Goal: Task Accomplishment & Management: Use online tool/utility

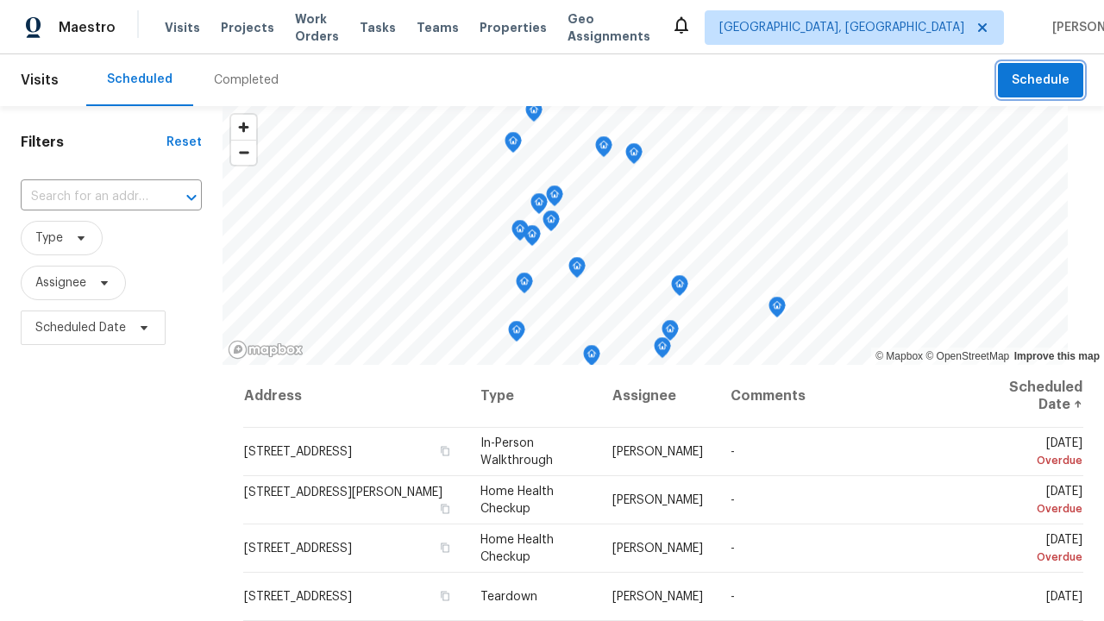
click at [1042, 80] on span "Schedule" at bounding box center [1040, 81] width 58 height 22
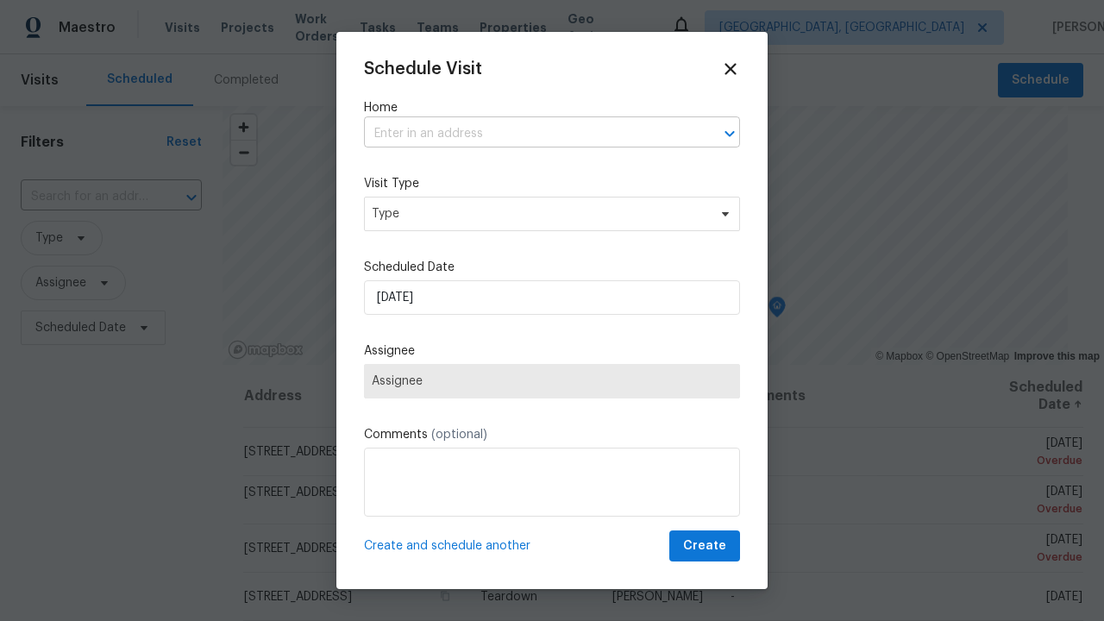
click at [528, 134] on input "text" at bounding box center [528, 134] width 328 height 27
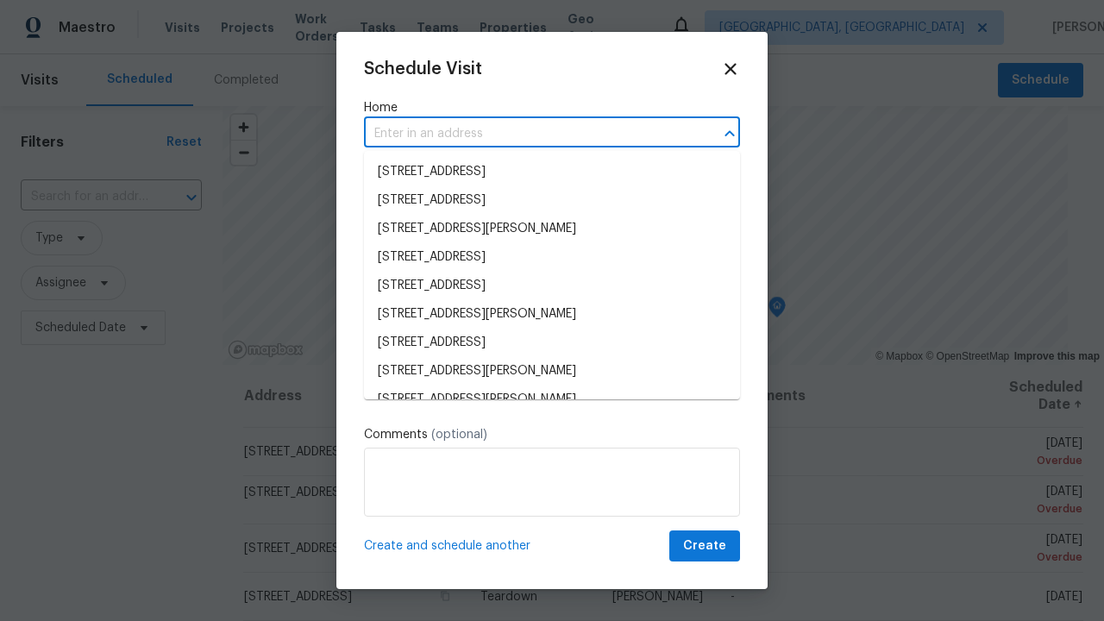
click at [552, 172] on li "[STREET_ADDRESS]" at bounding box center [552, 172] width 376 height 28
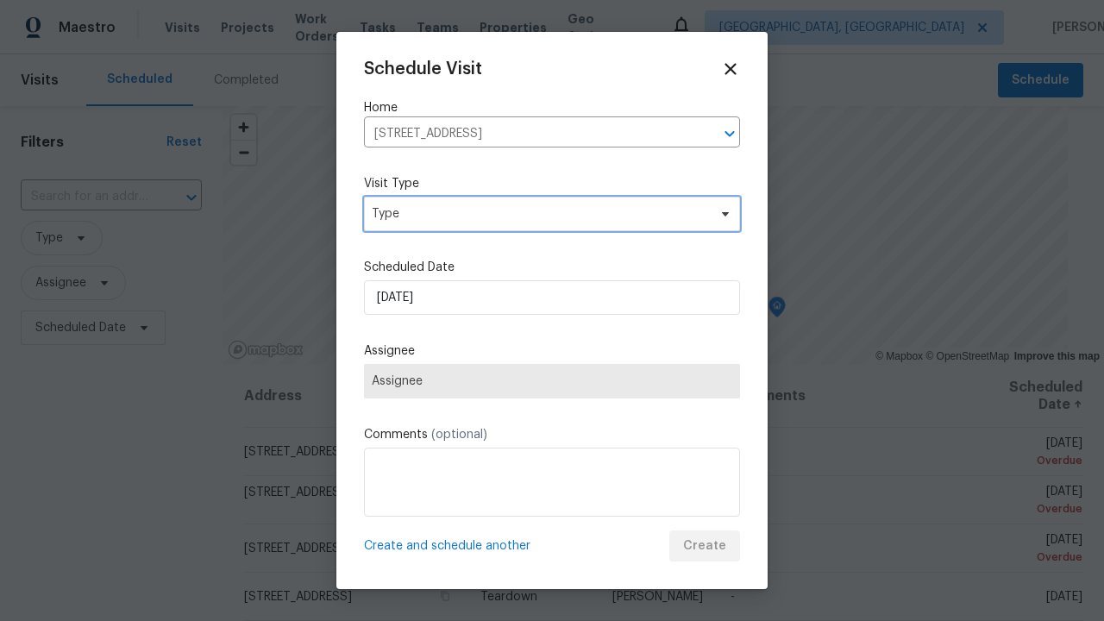
click at [539, 213] on span "Type" at bounding box center [539, 213] width 335 height 17
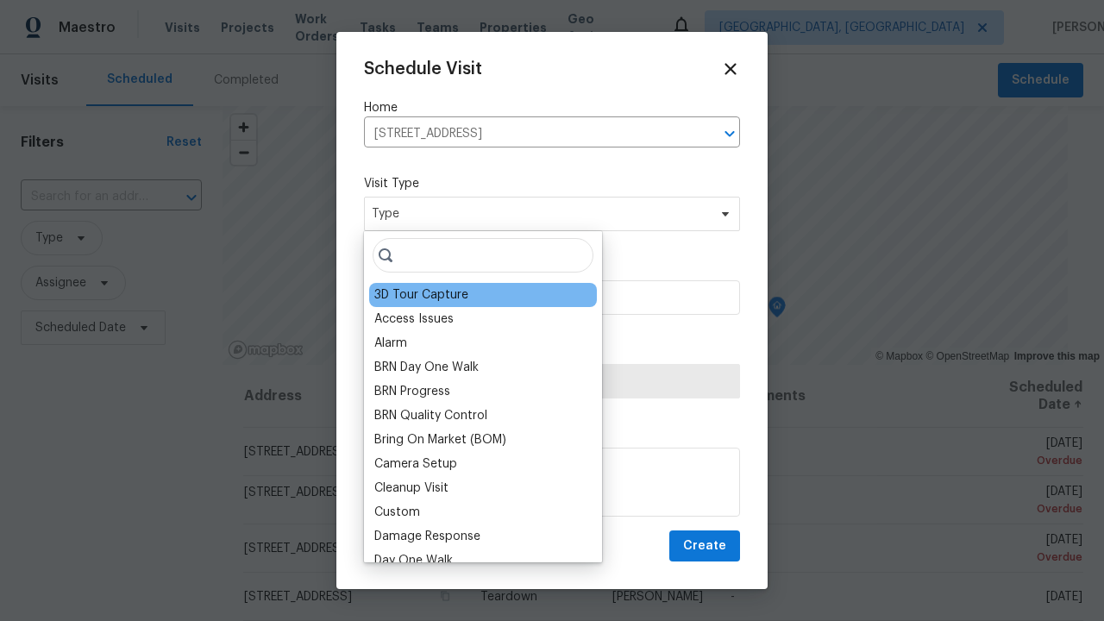
click at [420, 295] on div "3D Tour Capture" at bounding box center [421, 294] width 94 height 17
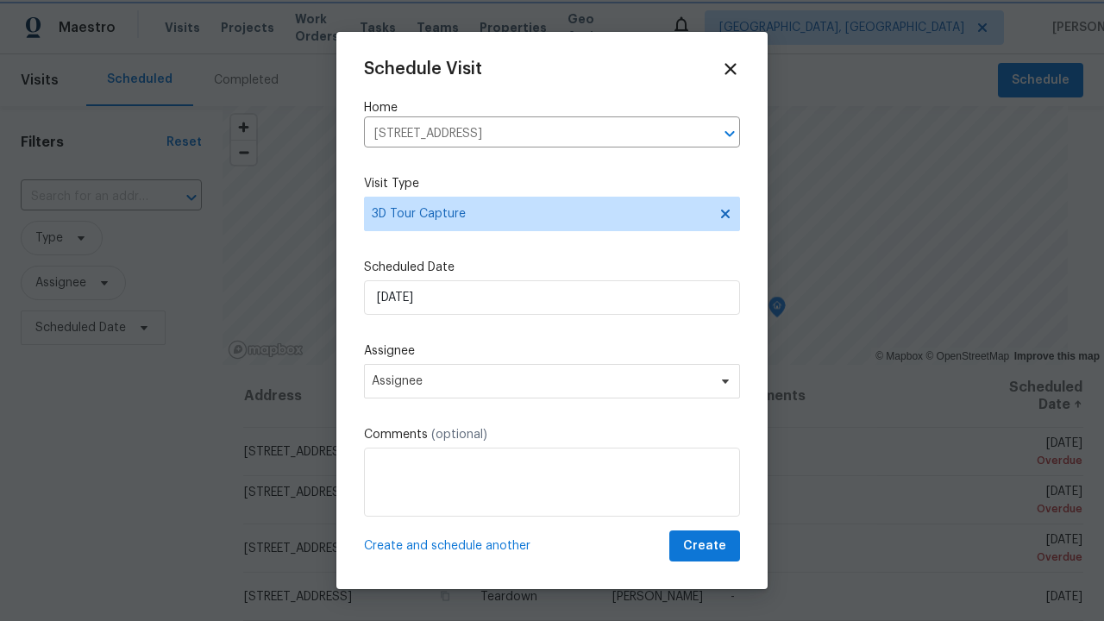
click at [541, 380] on span "Assignee" at bounding box center [541, 381] width 338 height 14
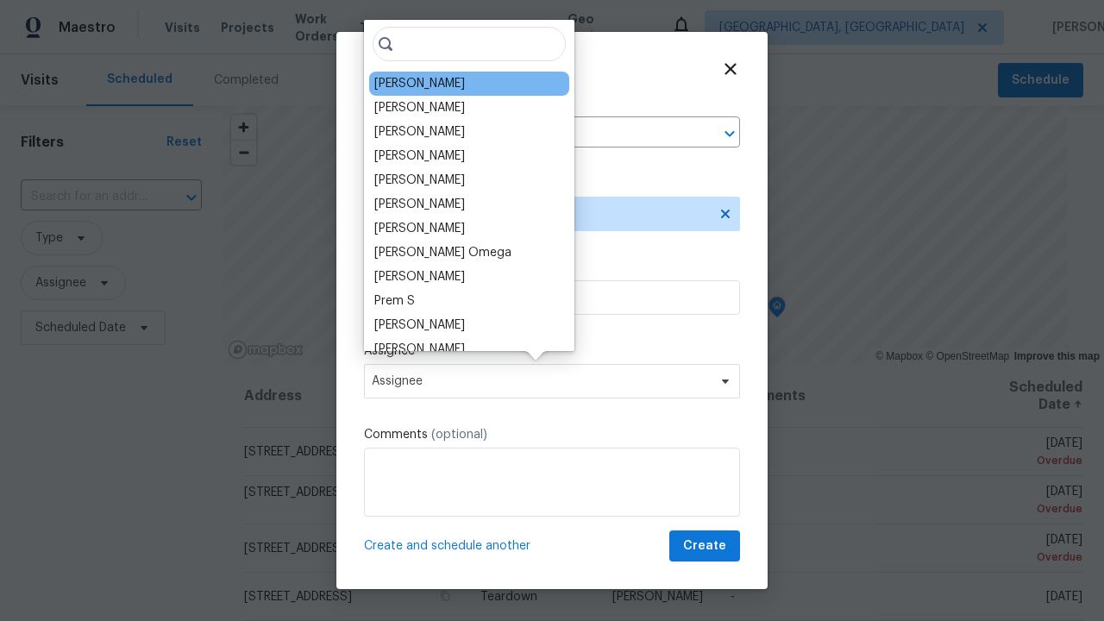
click at [409, 84] on div "[PERSON_NAME]" at bounding box center [419, 83] width 91 height 17
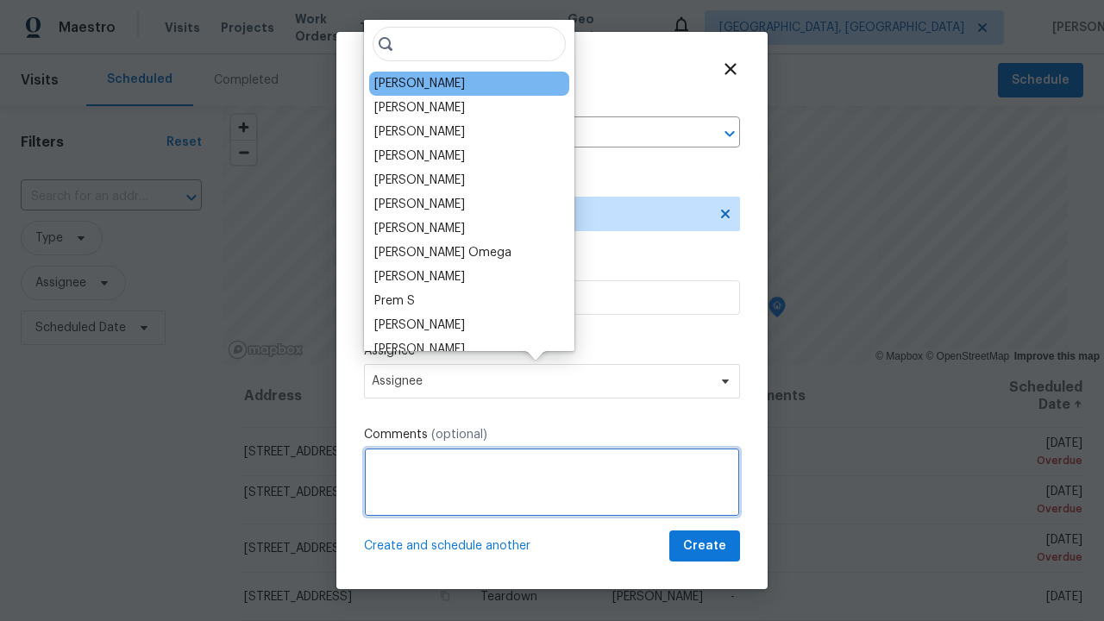
type textarea "Scheduling"
